Goal: Information Seeking & Learning: Learn about a topic

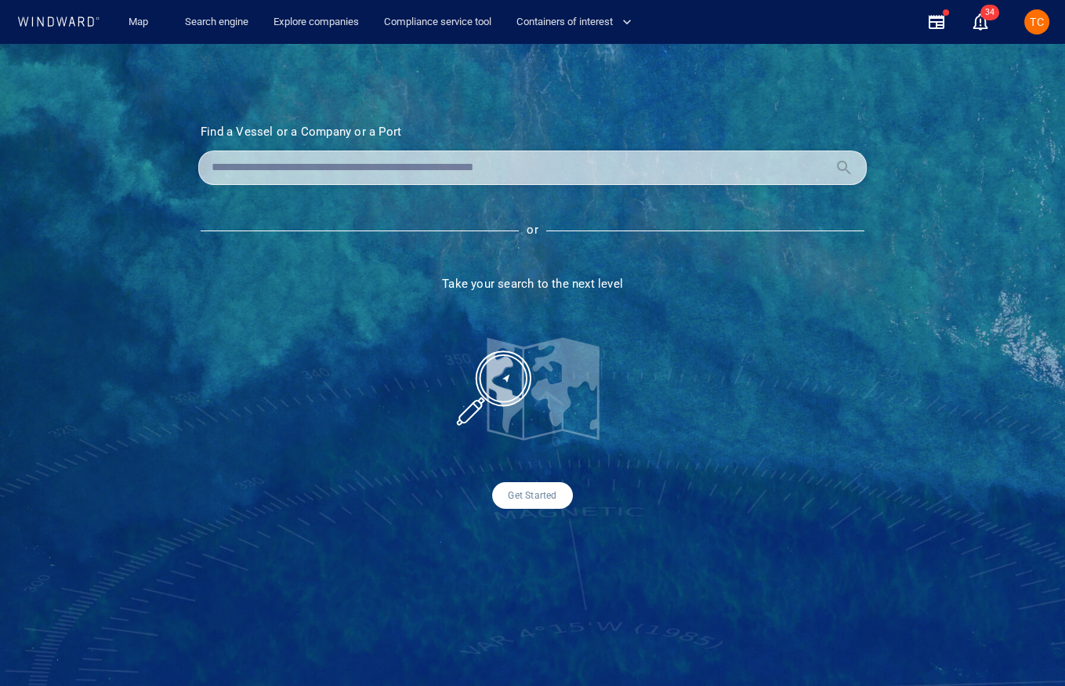
click at [342, 171] on input "text" at bounding box center [520, 168] width 617 height 24
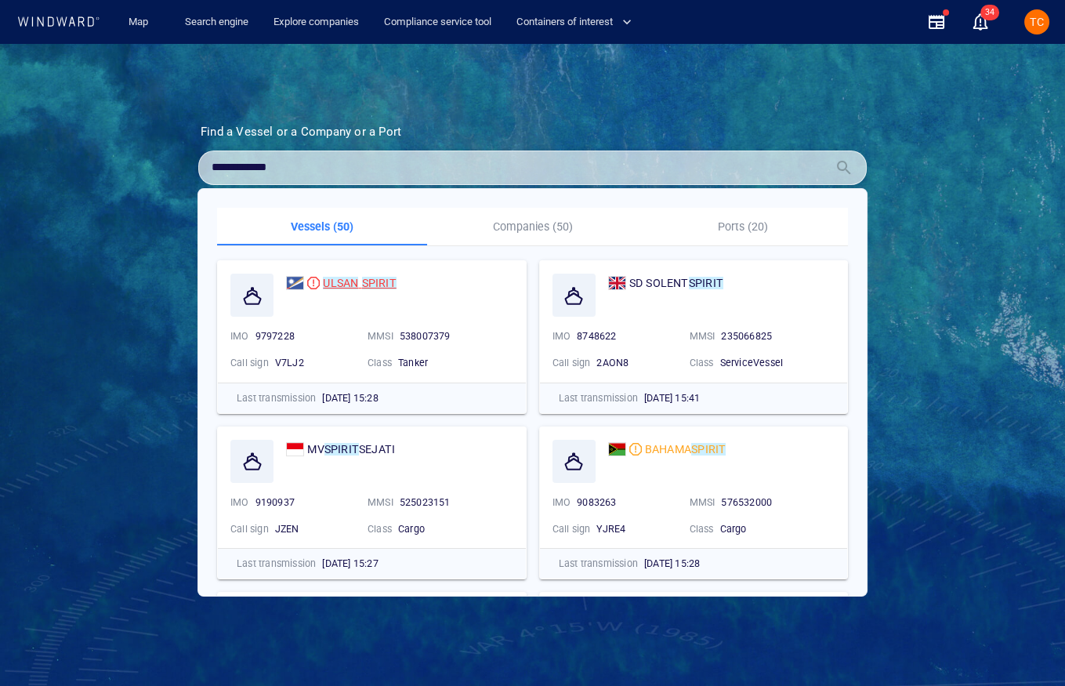
type input "**********"
click at [351, 280] on mark "ULSAN" at bounding box center [340, 283] width 35 height 13
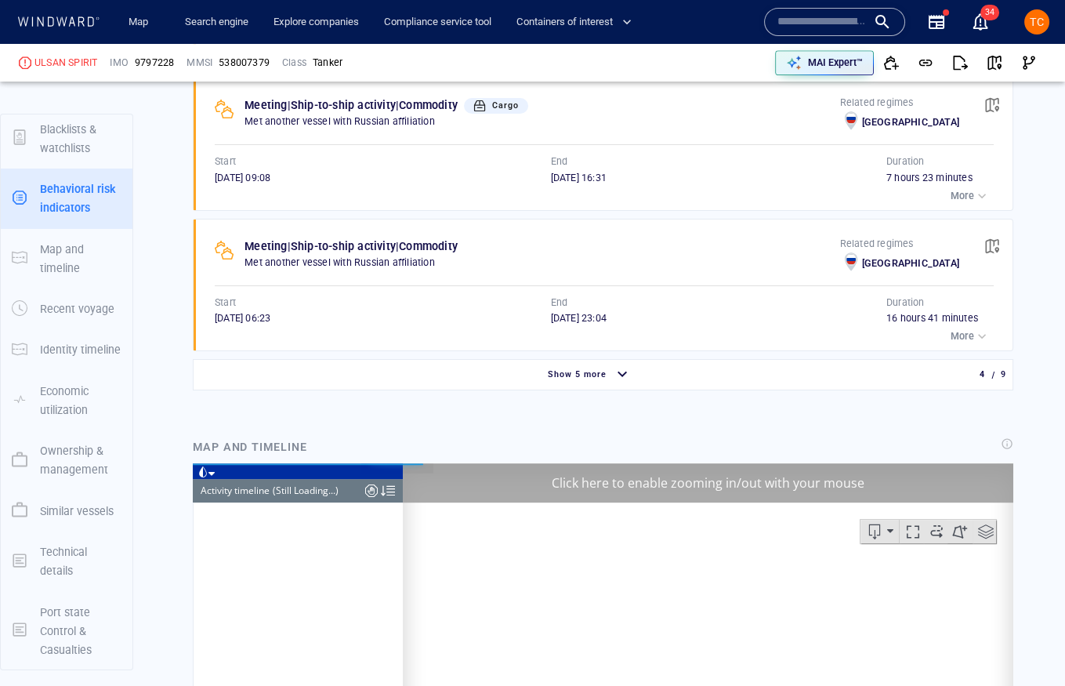
scroll to position [10787, 0]
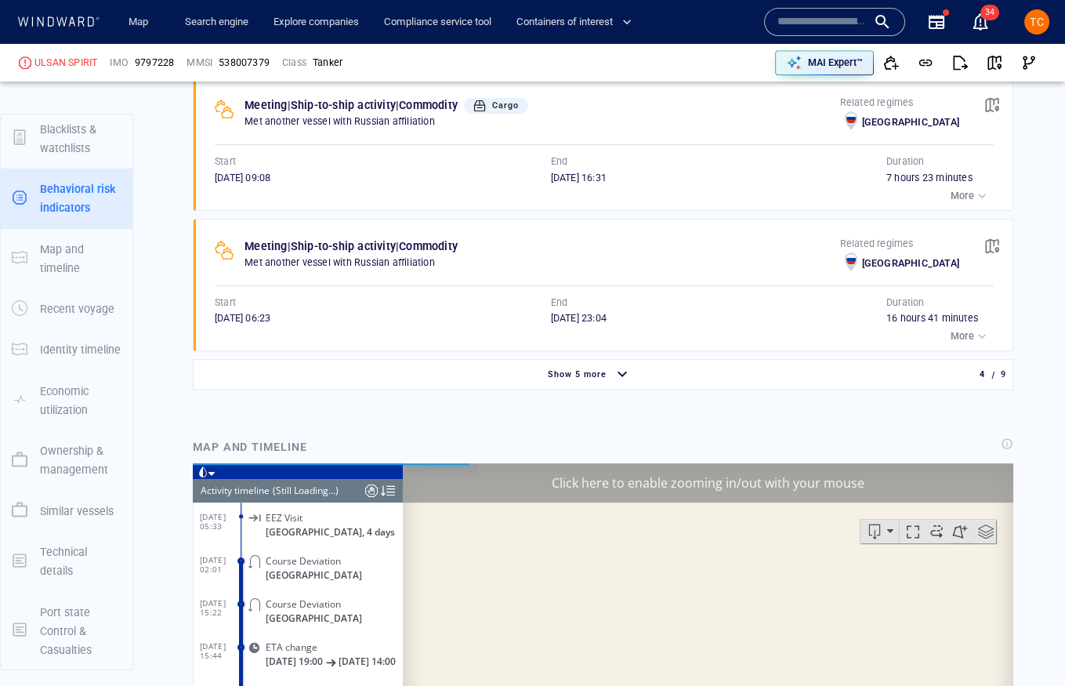
click at [576, 361] on div "Show 5 more" at bounding box center [590, 374] width 786 height 27
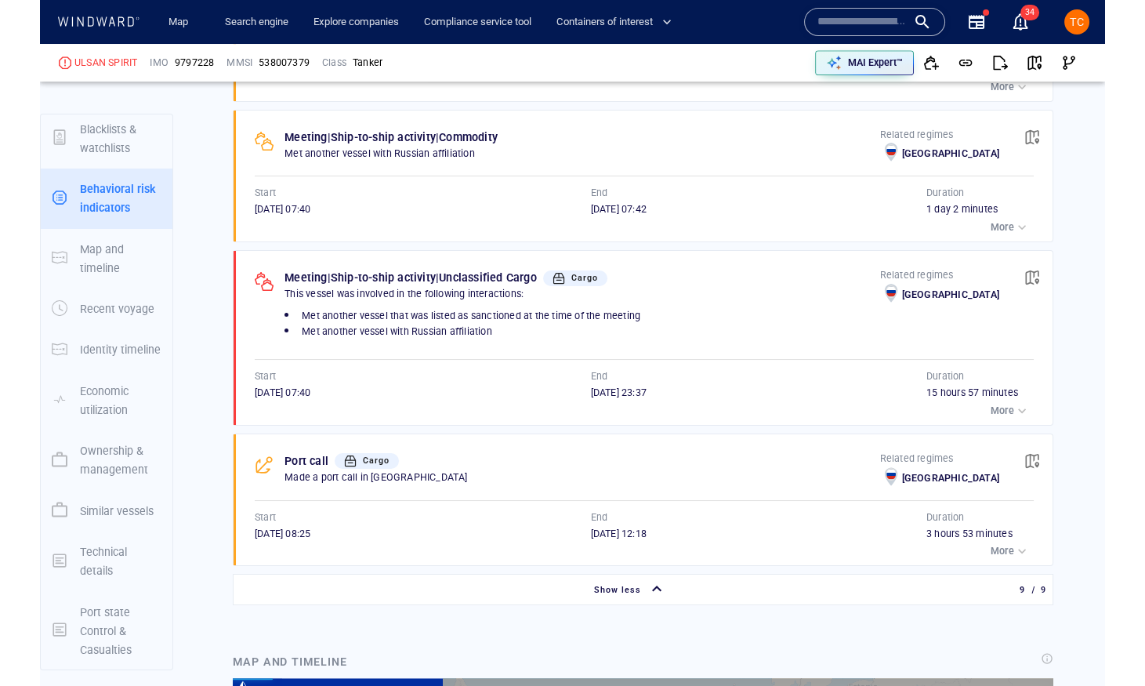
scroll to position [10873, 0]
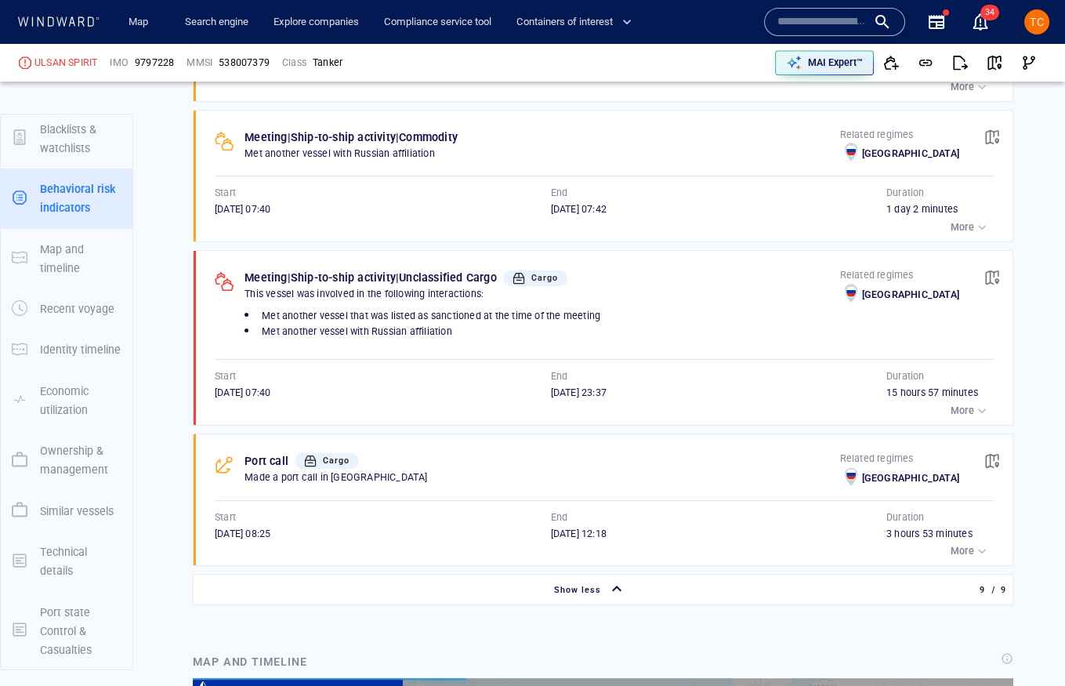
click at [974, 403] on div "button" at bounding box center [982, 411] width 16 height 16
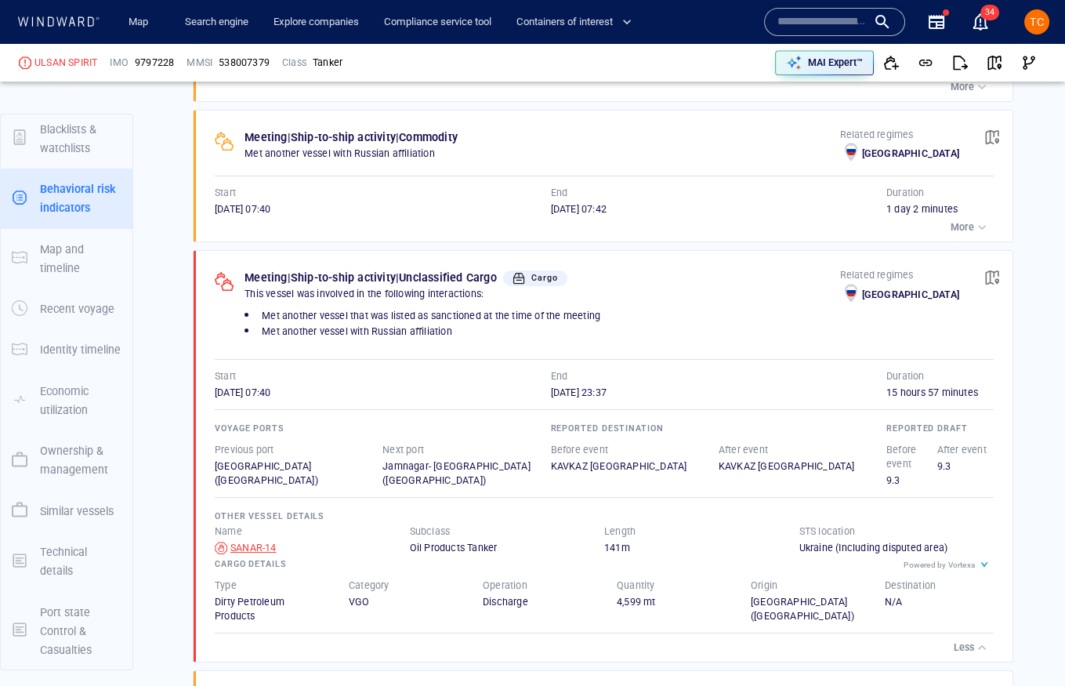
drag, startPoint x: 279, startPoint y: 538, endPoint x: 228, endPoint y: 531, distance: 51.4
click at [228, 531] on div "Voyage ports Previous [GEOGRAPHIC_DATA] ([GEOGRAPHIC_DATA]) Next [GEOGRAPHIC_DA…" at bounding box center [604, 518] width 779 height 237
drag, startPoint x: 283, startPoint y: 534, endPoint x: 231, endPoint y: 535, distance: 51.7
click at [231, 541] on div "SANAR-14" at bounding box center [312, 548] width 195 height 14
copy div "SANAR-14"
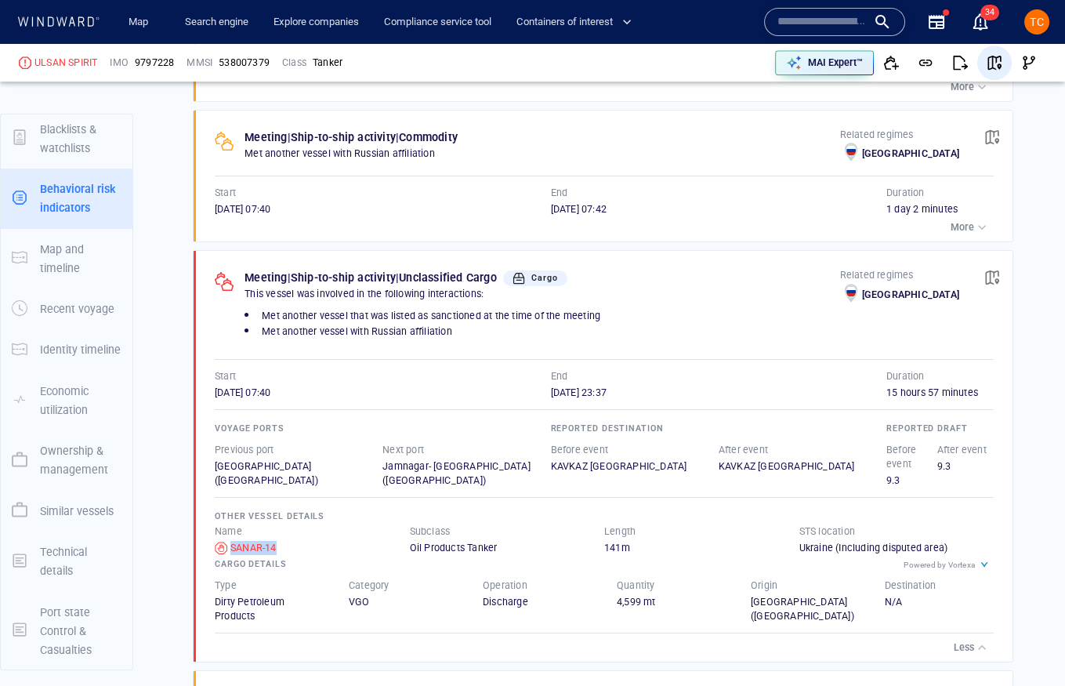
click at [996, 56] on span "button" at bounding box center [995, 63] width 16 height 16
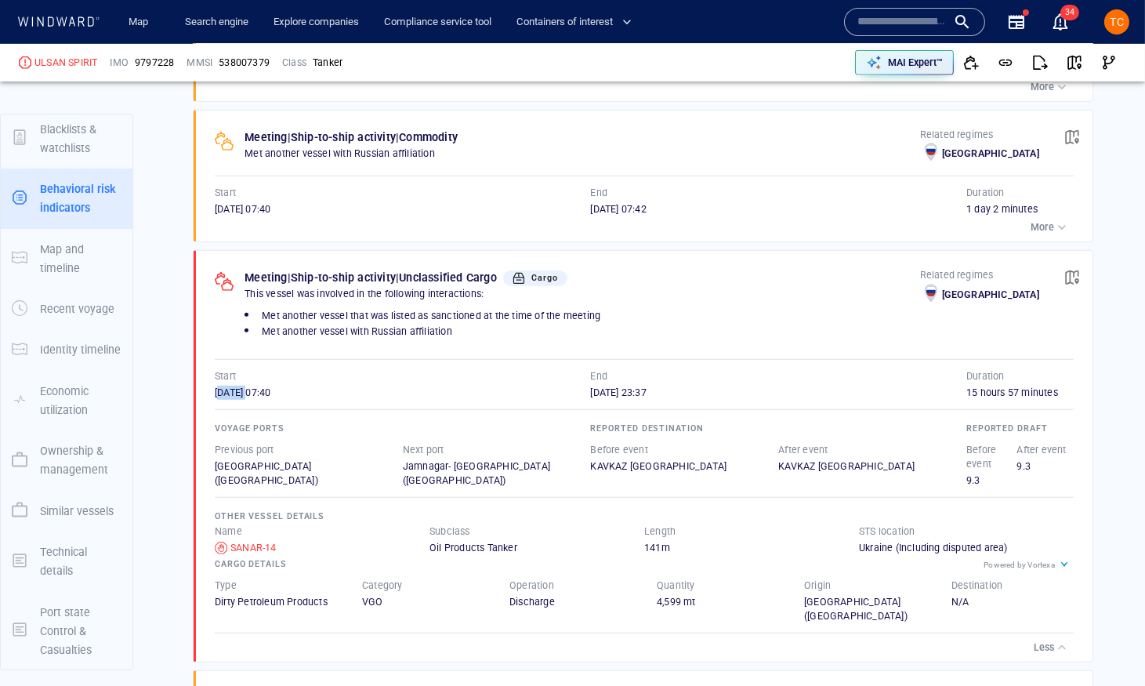
drag, startPoint x: 217, startPoint y: 382, endPoint x: 270, endPoint y: 381, distance: 52.5
click at [270, 386] on span "[DATE] 07:40" at bounding box center [243, 392] width 56 height 12
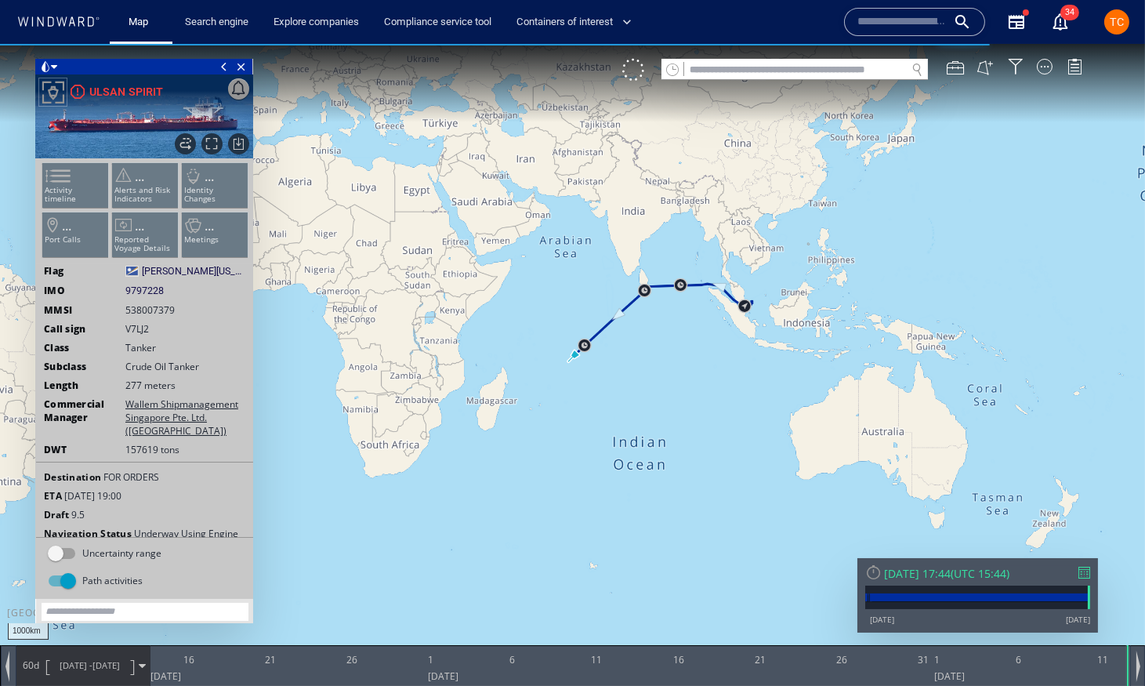
click at [67, 169] on ul "Activity timeline ... Alerts and Risk Indicators ... Identity Changes ... Port …" at bounding box center [145, 213] width 210 height 110
click at [78, 186] on p "Activity timeline" at bounding box center [75, 194] width 67 height 17
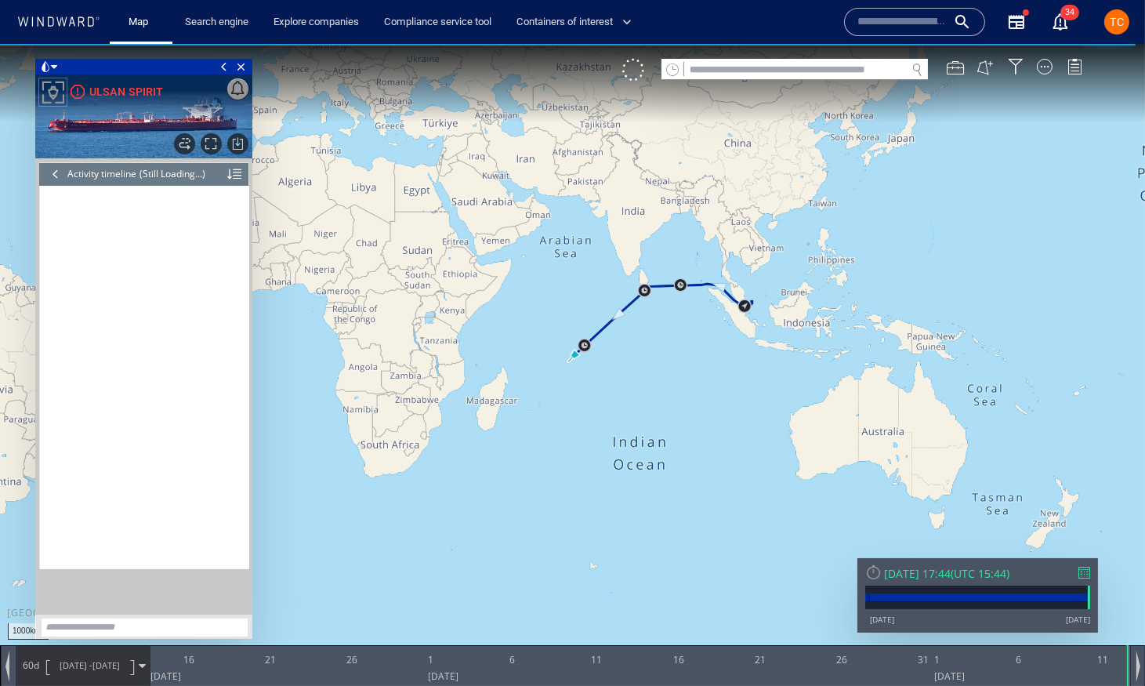
scroll to position [10821, 0]
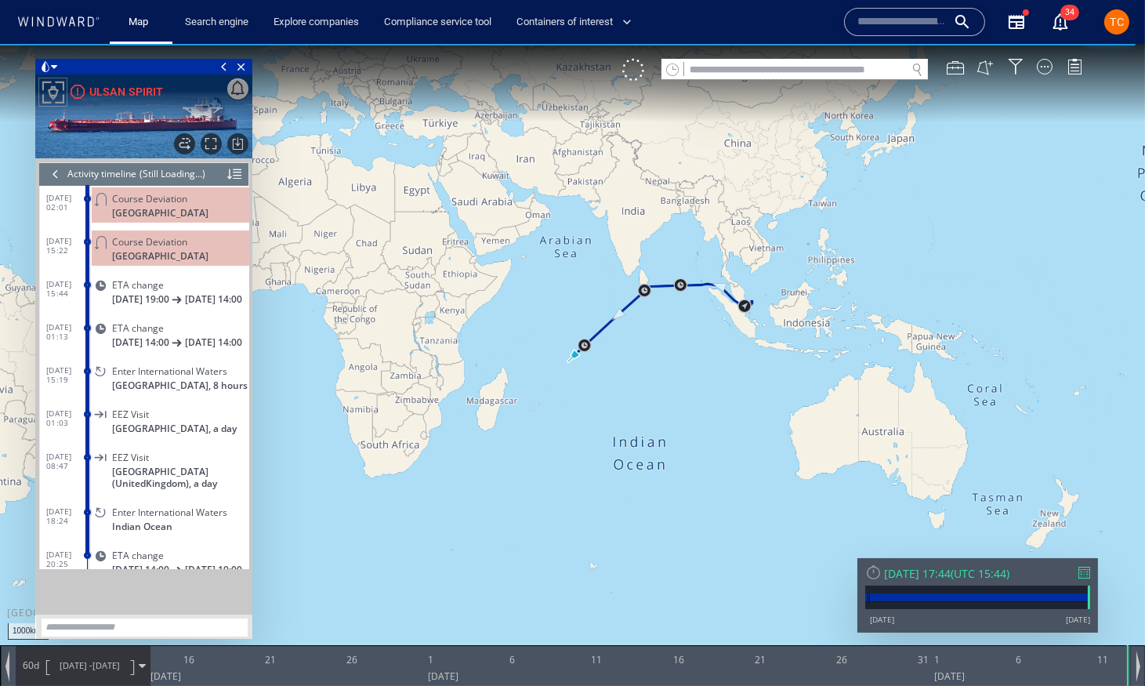
click at [61, 179] on div at bounding box center [55, 174] width 17 height 24
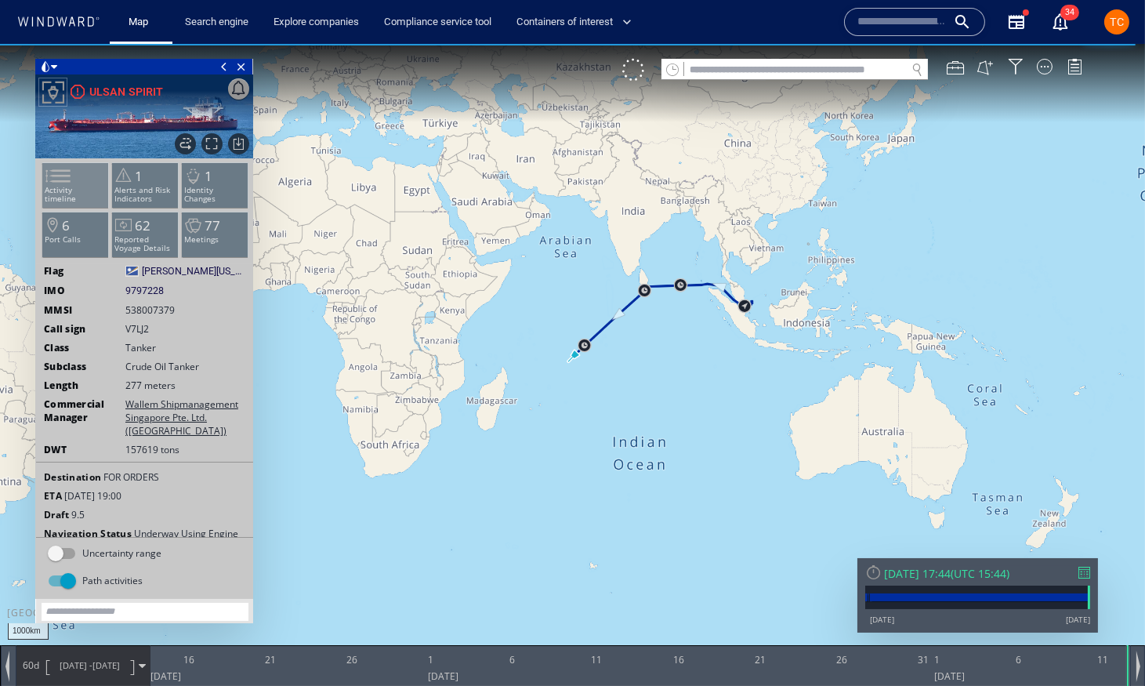
click at [61, 179] on span at bounding box center [50, 176] width 24 height 23
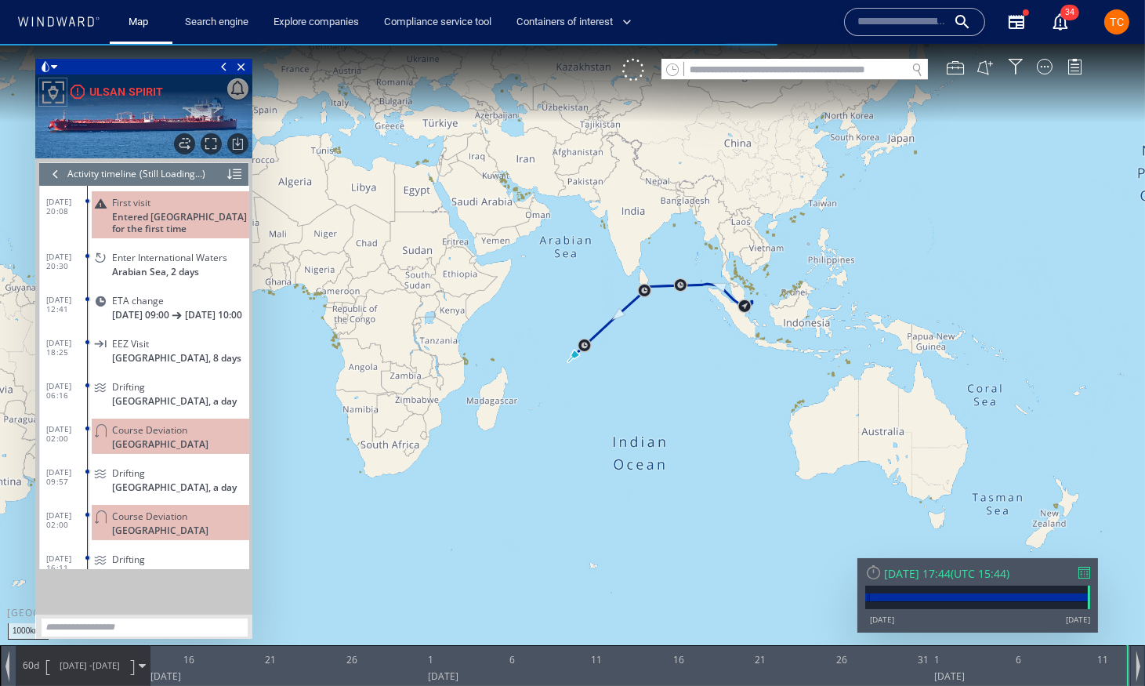
click at [54, 176] on div at bounding box center [55, 174] width 17 height 24
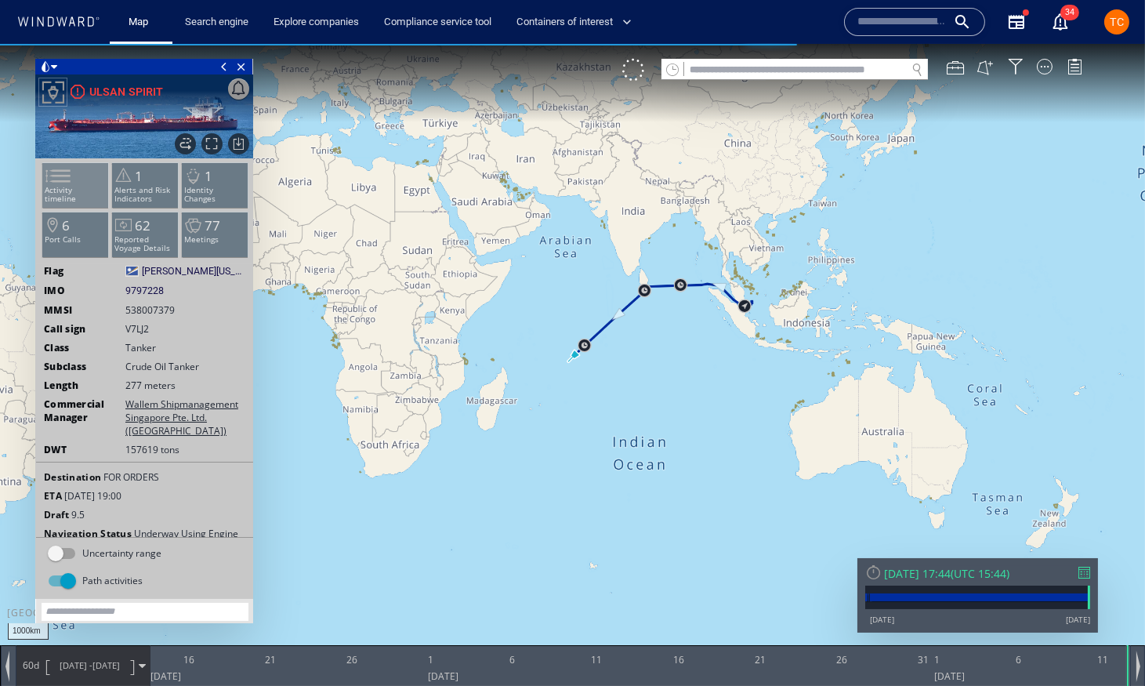
click at [95, 174] on li "Activity timeline" at bounding box center [75, 184] width 67 height 45
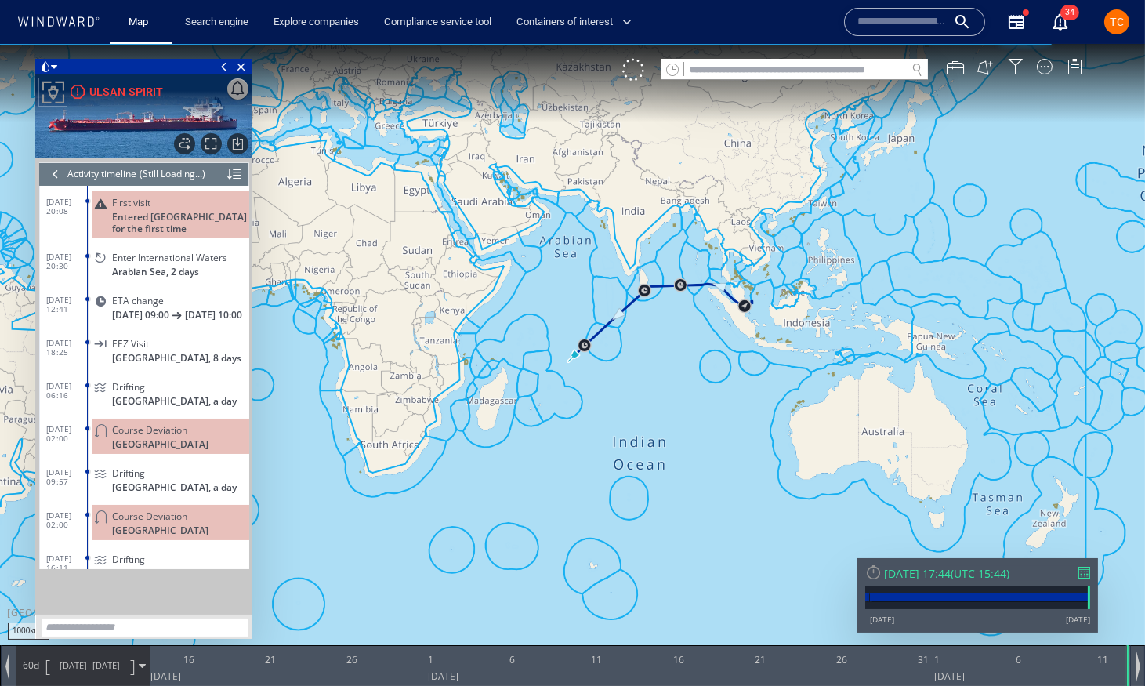
click at [53, 168] on div at bounding box center [55, 174] width 17 height 24
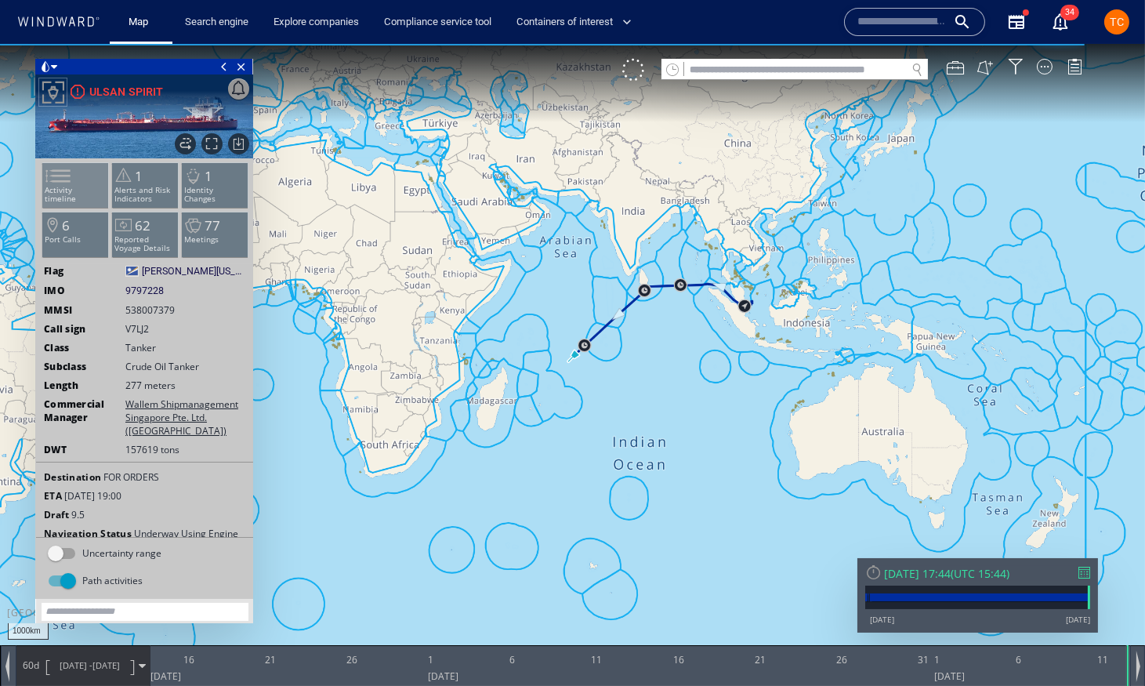
click at [51, 187] on span at bounding box center [50, 176] width 24 height 23
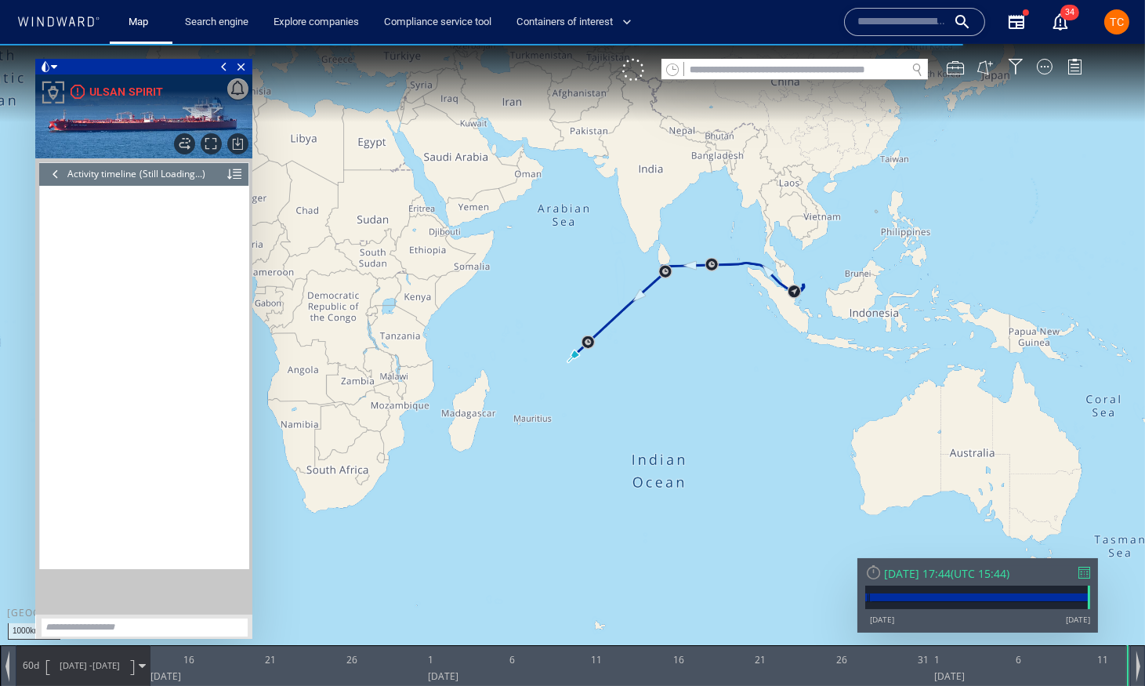
scroll to position [10821, 0]
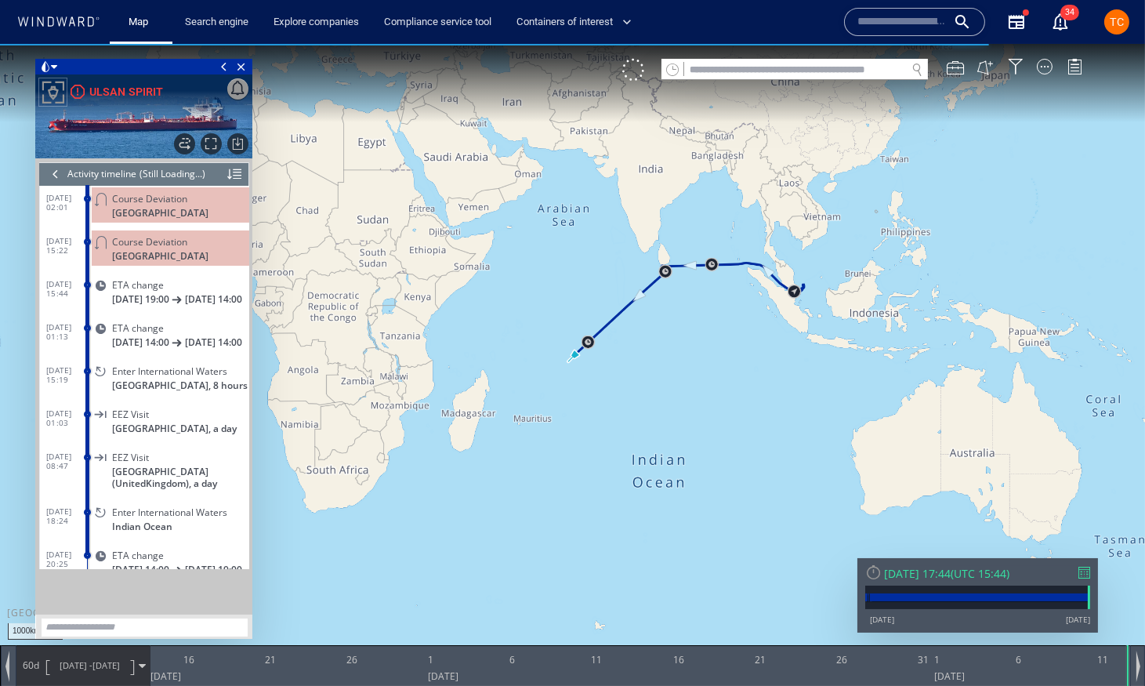
drag, startPoint x: 494, startPoint y: 199, endPoint x: 721, endPoint y: 376, distance: 288.1
click at [721, 376] on canvas "Map" at bounding box center [572, 357] width 1145 height 626
